Goal: Contribute content: Contribute content

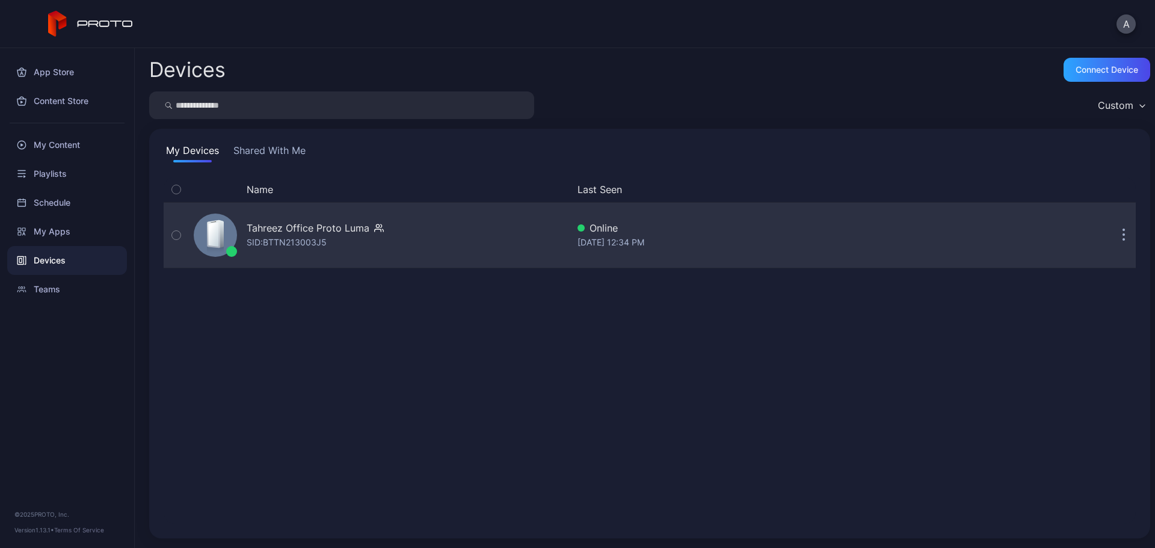
click at [312, 227] on div "Tahreez Office Proto Luma" at bounding box center [308, 228] width 123 height 14
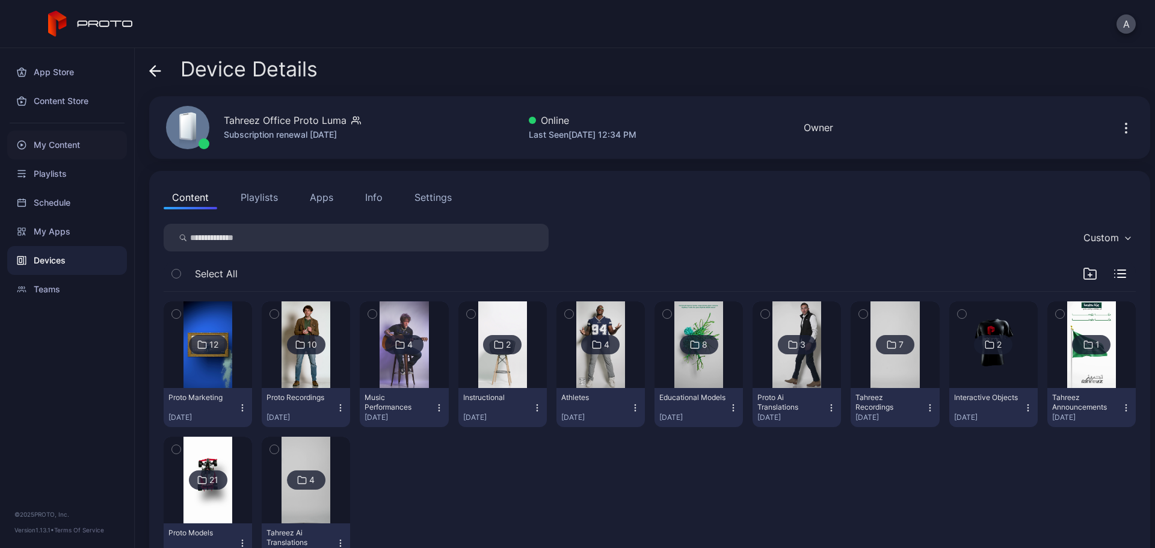
click at [80, 147] on div "My Content" at bounding box center [67, 145] width 120 height 29
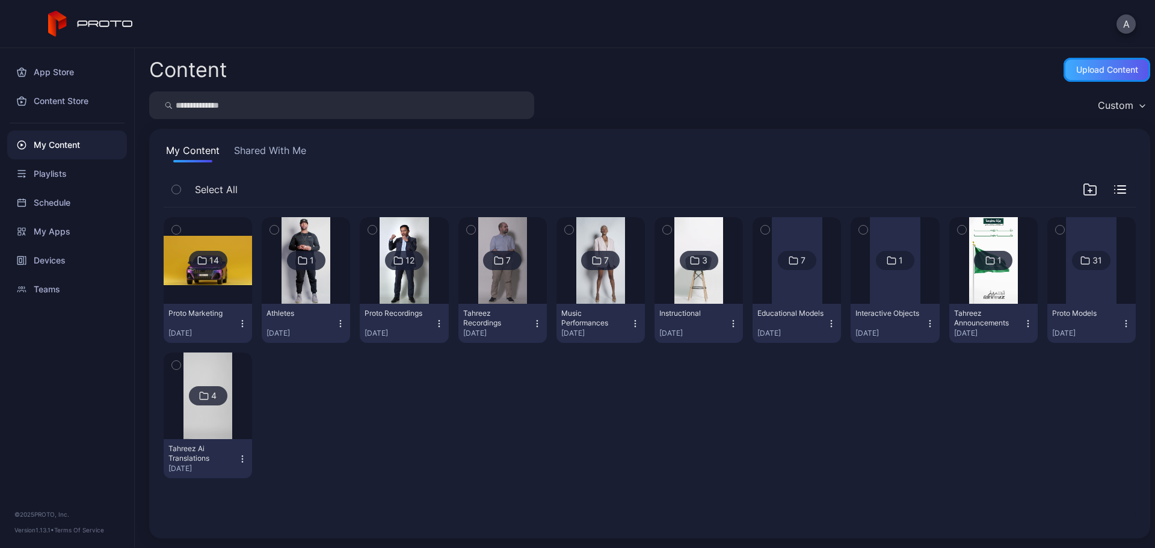
click at [1080, 67] on div "Upload Content" at bounding box center [1107, 70] width 62 height 10
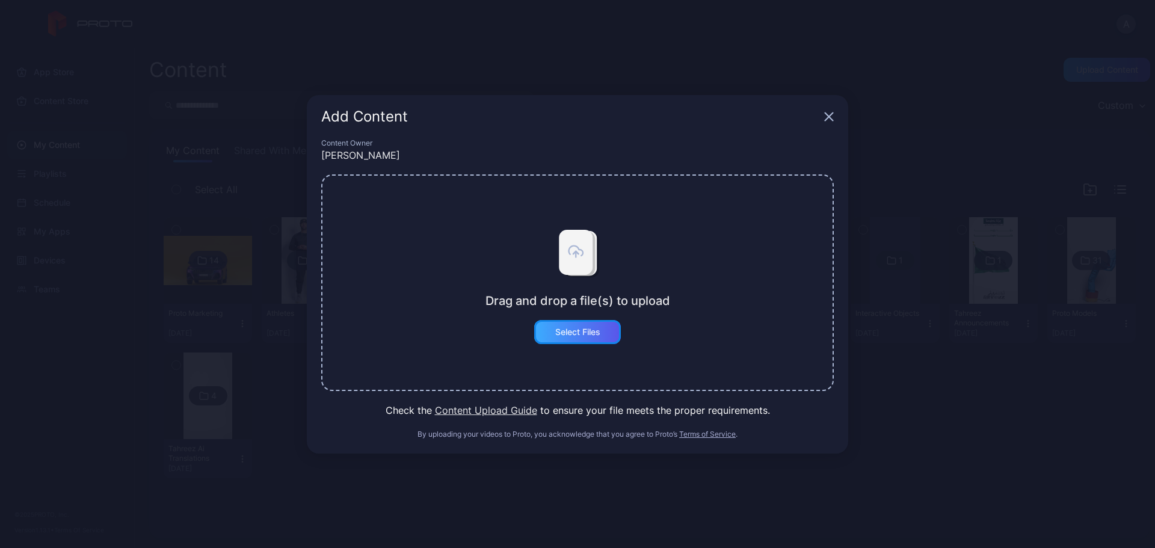
click at [584, 334] on div "Select Files" at bounding box center [577, 332] width 45 height 10
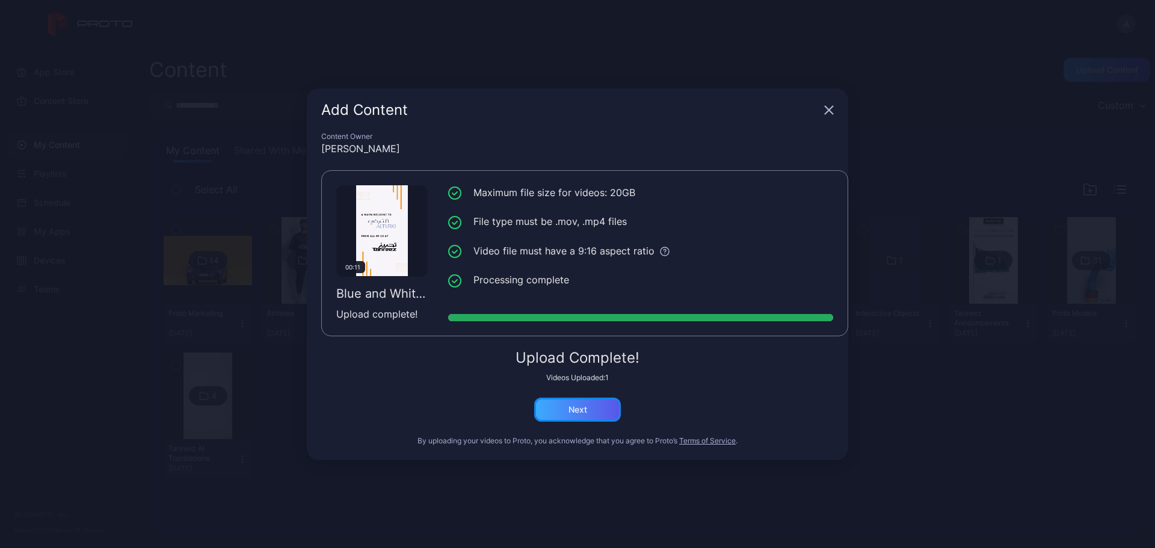
click at [582, 407] on div "Next" at bounding box center [578, 410] width 19 height 10
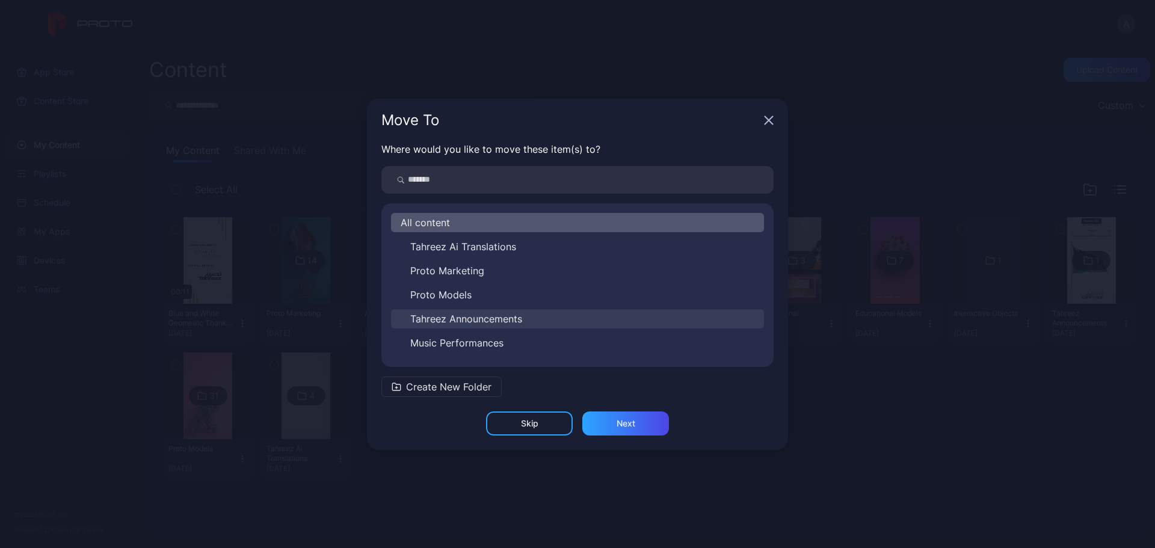
scroll to position [60, 0]
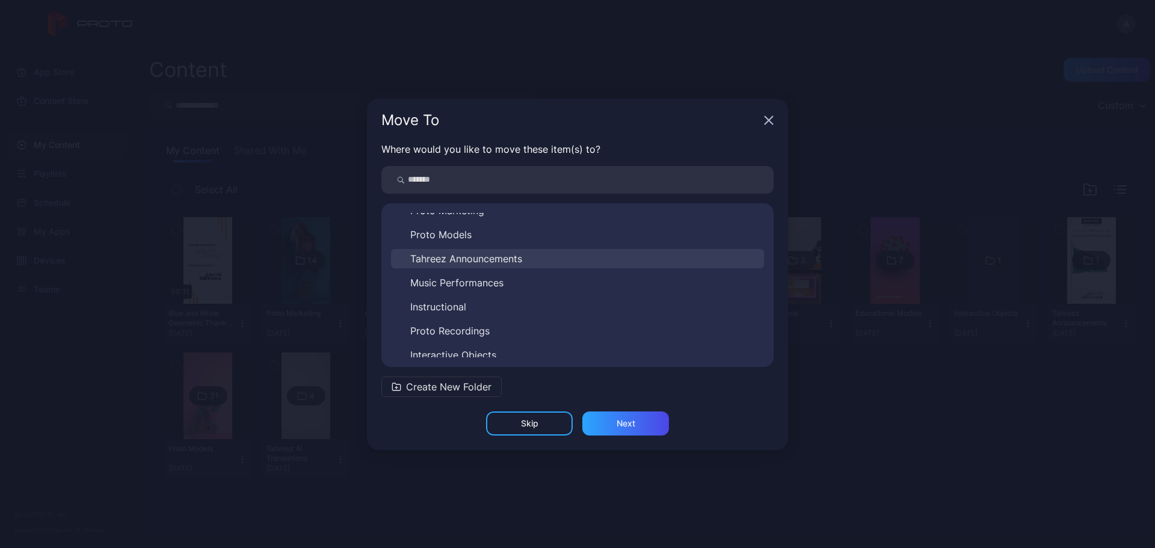
click at [483, 258] on span "Tahreez Announcements" at bounding box center [466, 259] width 112 height 14
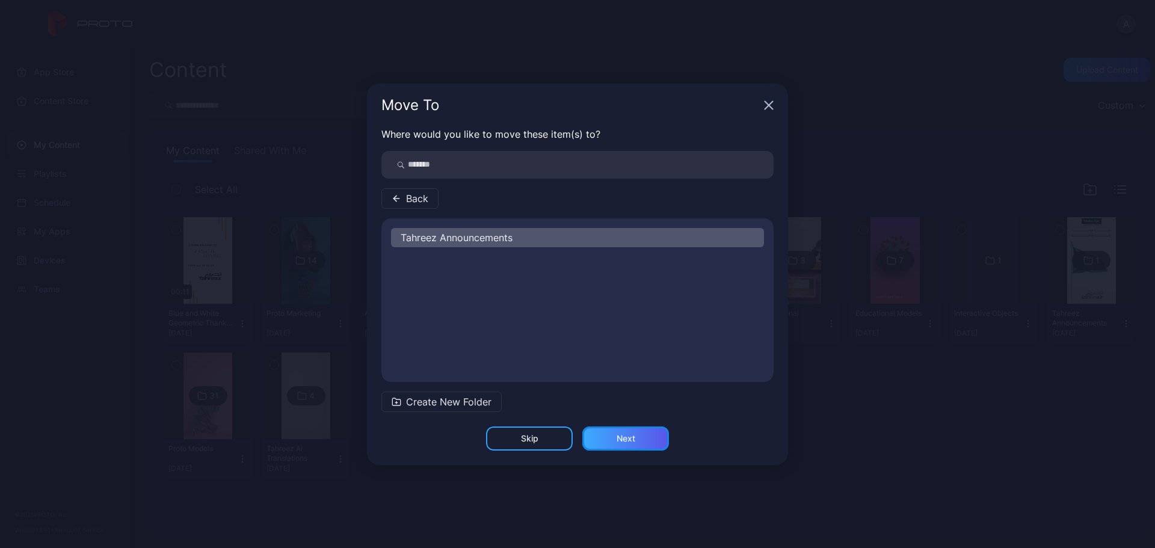
click at [633, 433] on div "Next" at bounding box center [625, 439] width 87 height 24
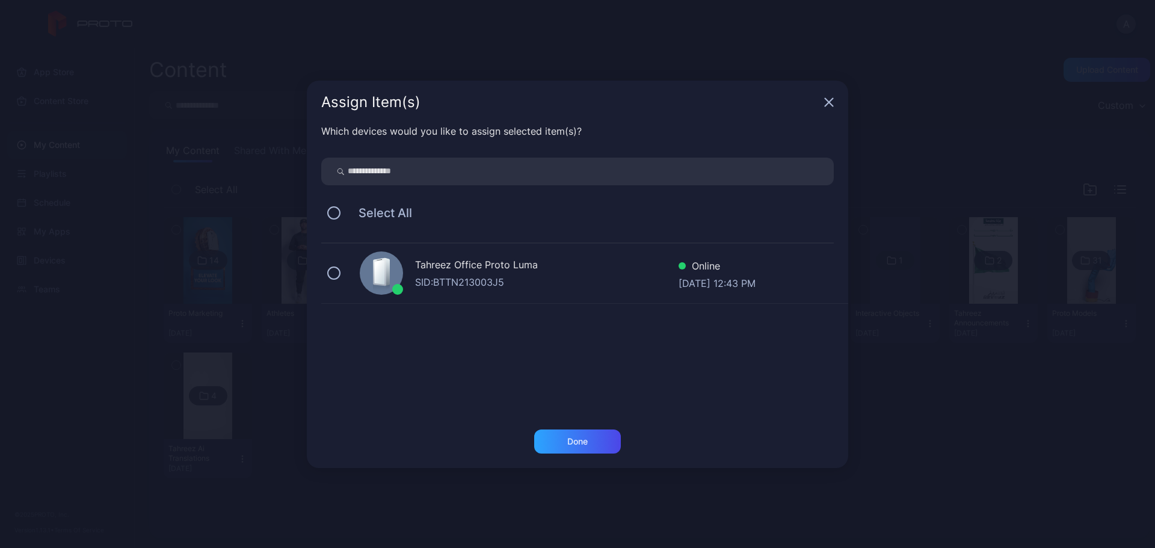
click at [339, 267] on div "Tahreez Office Proto [PERSON_NAME]: BTTN213003J5 Online [DATE] 12:43 PM" at bounding box center [584, 274] width 527 height 60
click at [567, 437] on div "Done" at bounding box center [577, 442] width 20 height 10
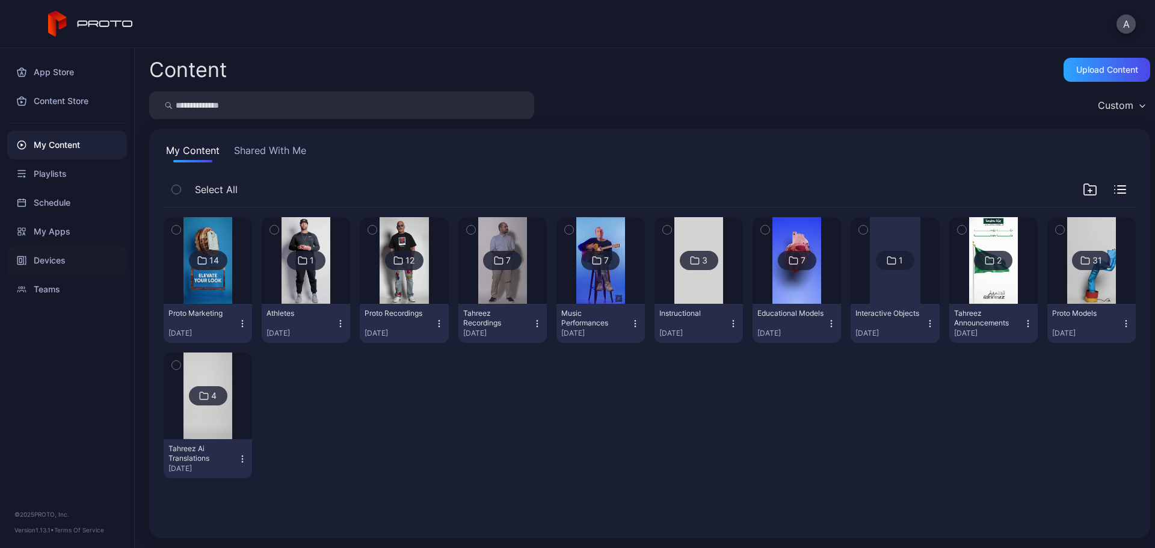
click at [75, 254] on div "Devices" at bounding box center [67, 260] width 120 height 29
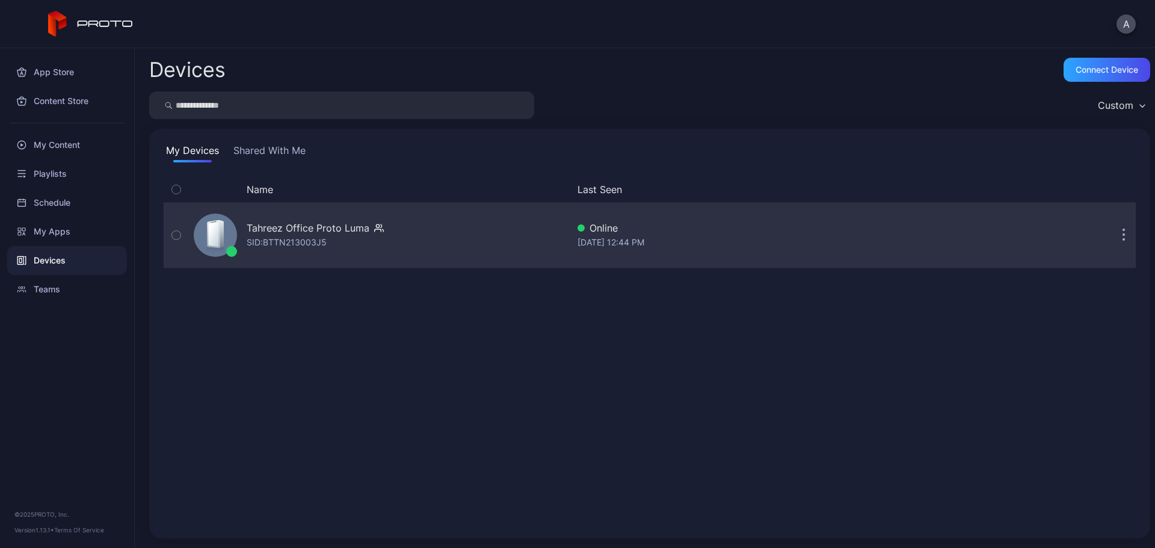
click at [392, 239] on div "Tahreez Office Proto [PERSON_NAME]: BTTN213003J5" at bounding box center [378, 235] width 379 height 60
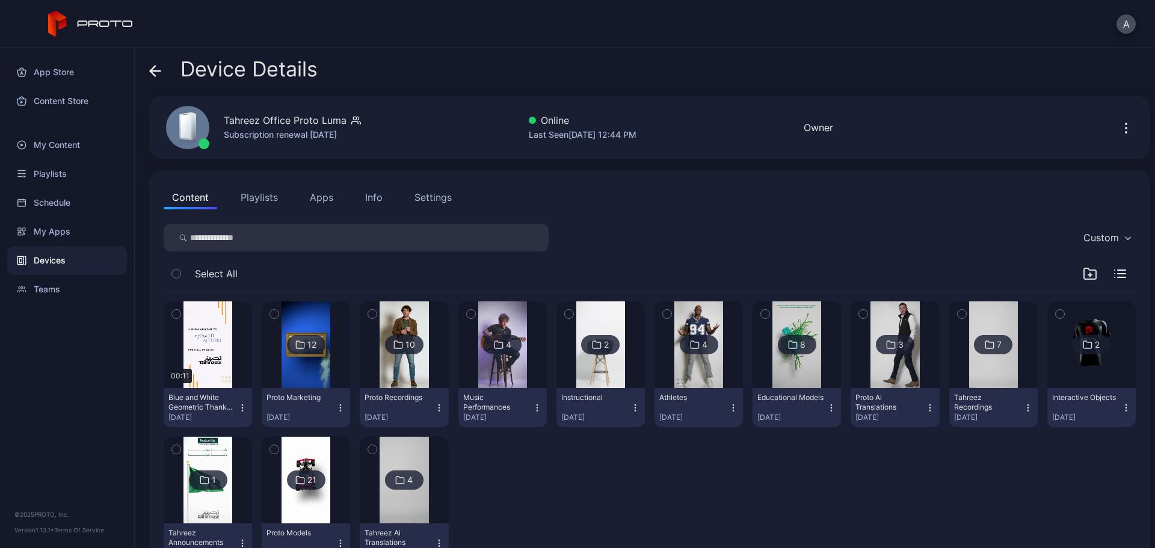
click at [173, 314] on icon "button" at bounding box center [176, 313] width 8 height 13
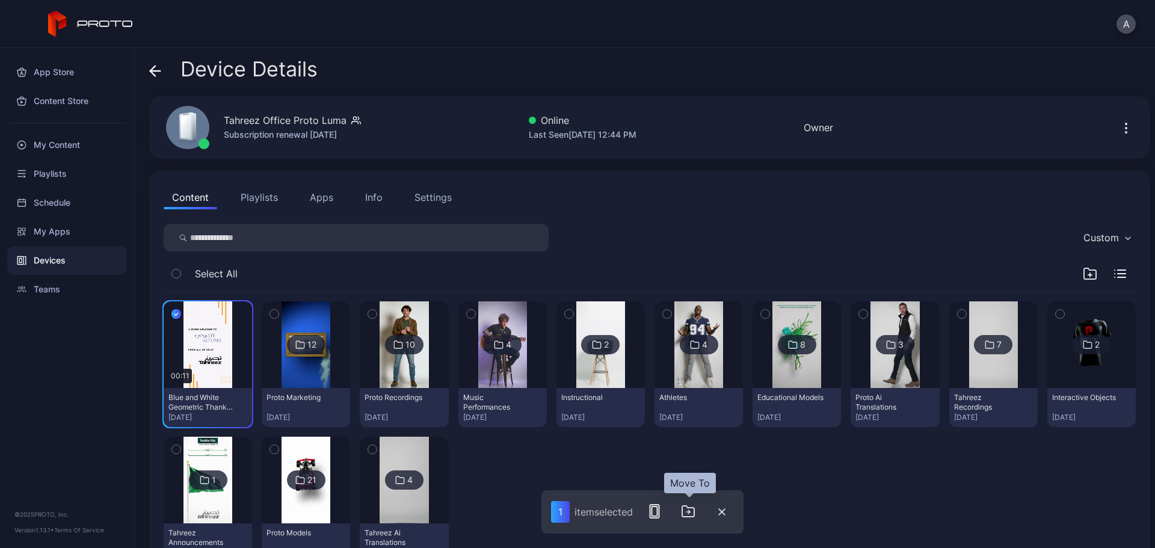
click at [691, 514] on icon "button" at bounding box center [688, 511] width 14 height 14
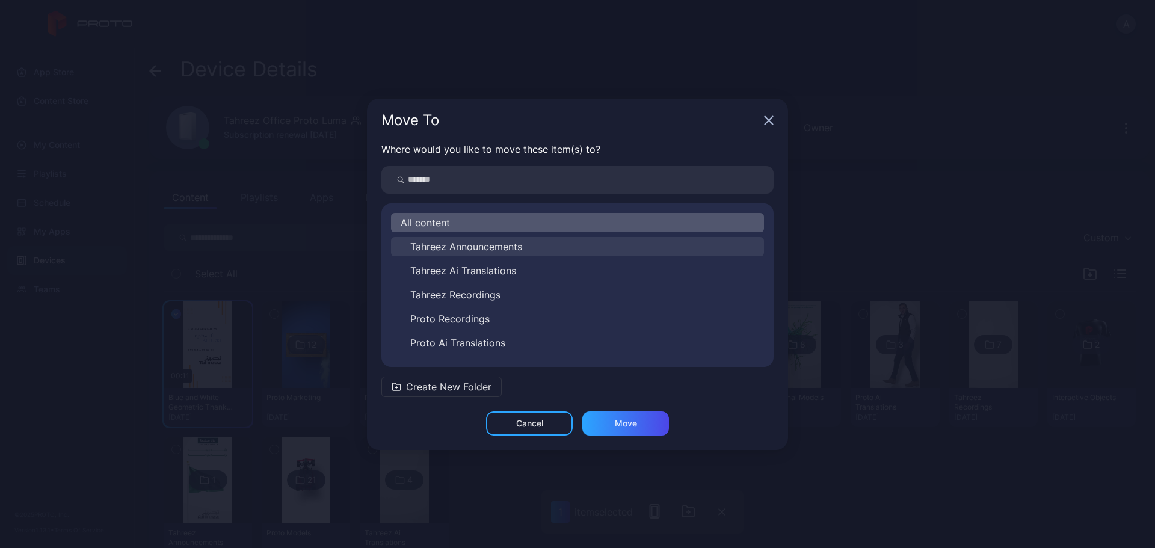
click at [504, 249] on span "Tahreez Announcements" at bounding box center [466, 246] width 112 height 14
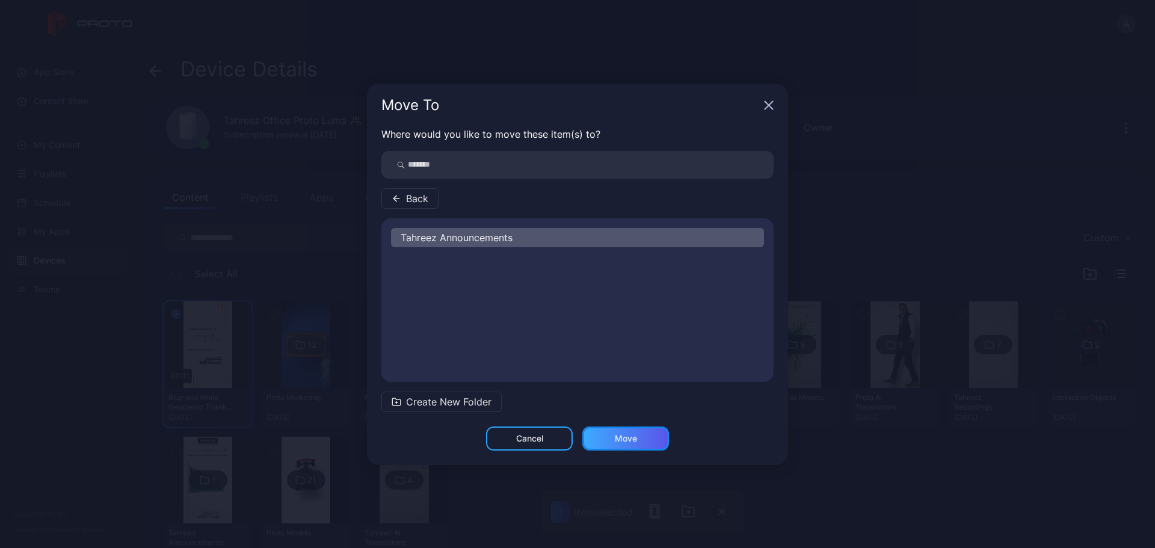
click at [647, 439] on div "Move" at bounding box center [625, 439] width 87 height 24
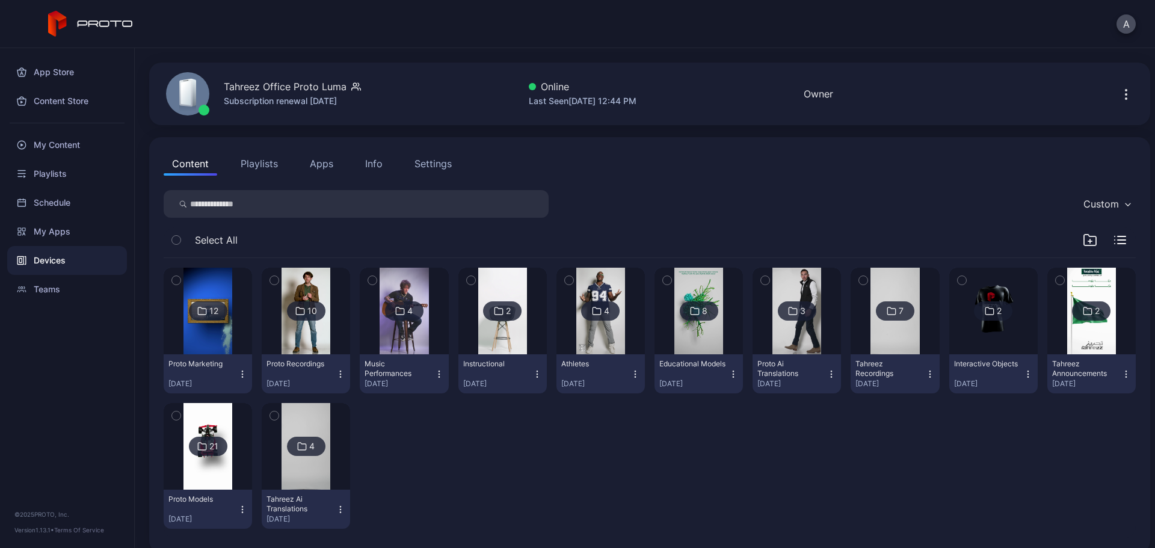
scroll to position [48, 0]
